Goal: Communication & Community: Answer question/provide support

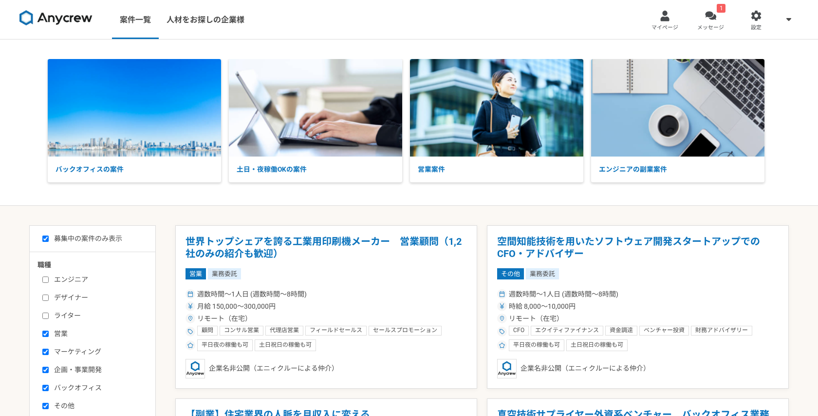
select select "1"
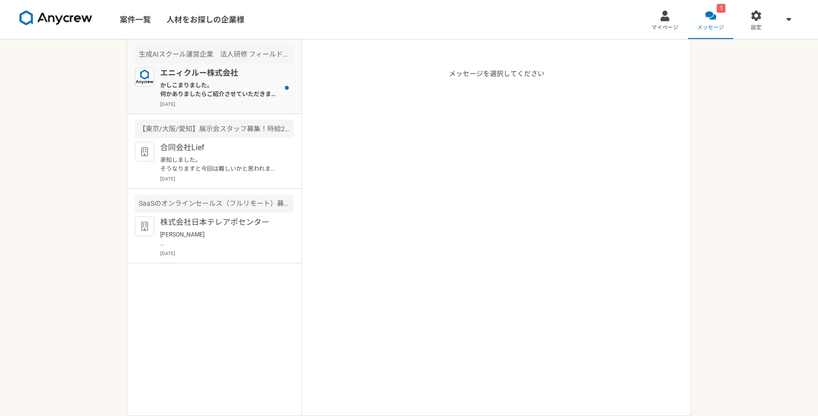
click at [244, 88] on p "かしこまりました。 何かありましたらご紹介させていただきます。 引き続きよろしくお願いいたします。" at bounding box center [220, 90] width 120 height 18
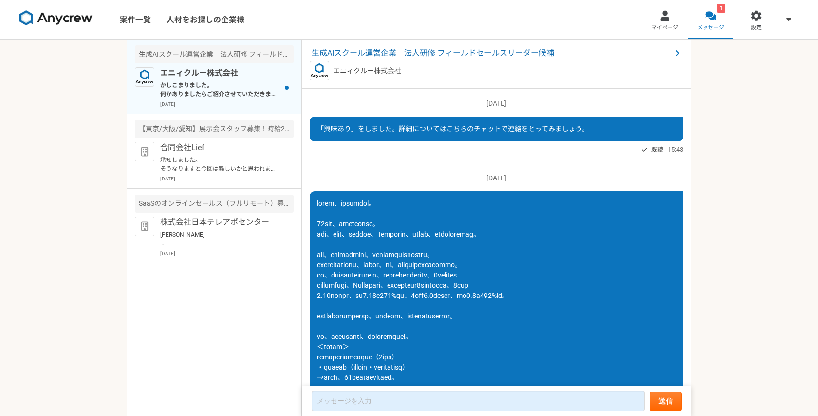
scroll to position [1082, 0]
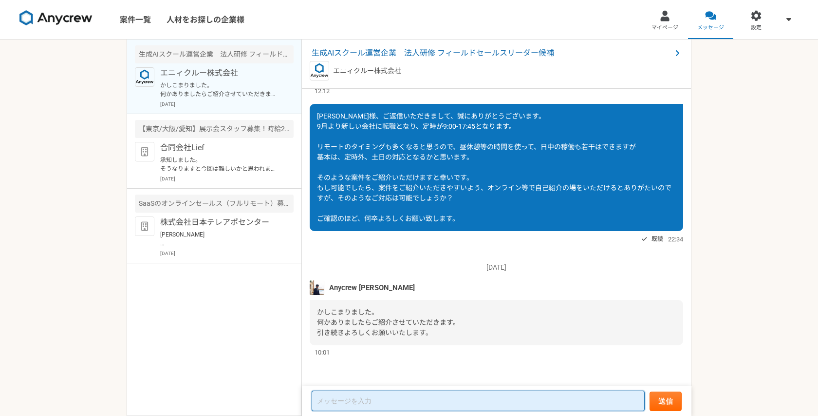
click at [350, 396] on textarea at bounding box center [478, 400] width 333 height 20
type textarea "何卒、よろしくお願い致します。"
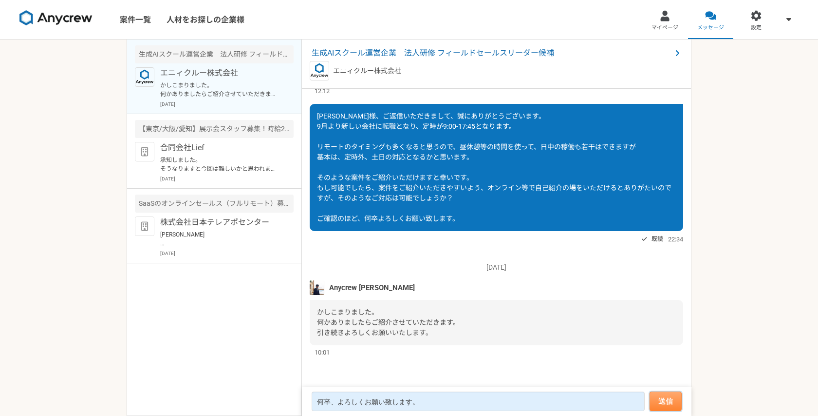
click at [659, 395] on button "送信" at bounding box center [666, 400] width 32 height 19
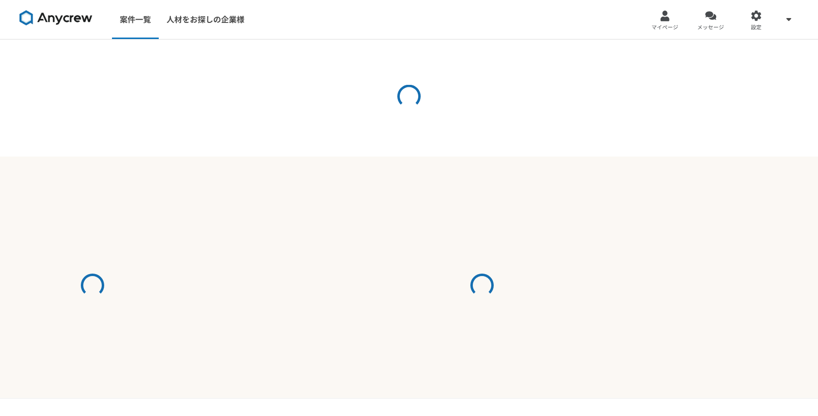
select select "1"
